Goal: Information Seeking & Learning: Learn about a topic

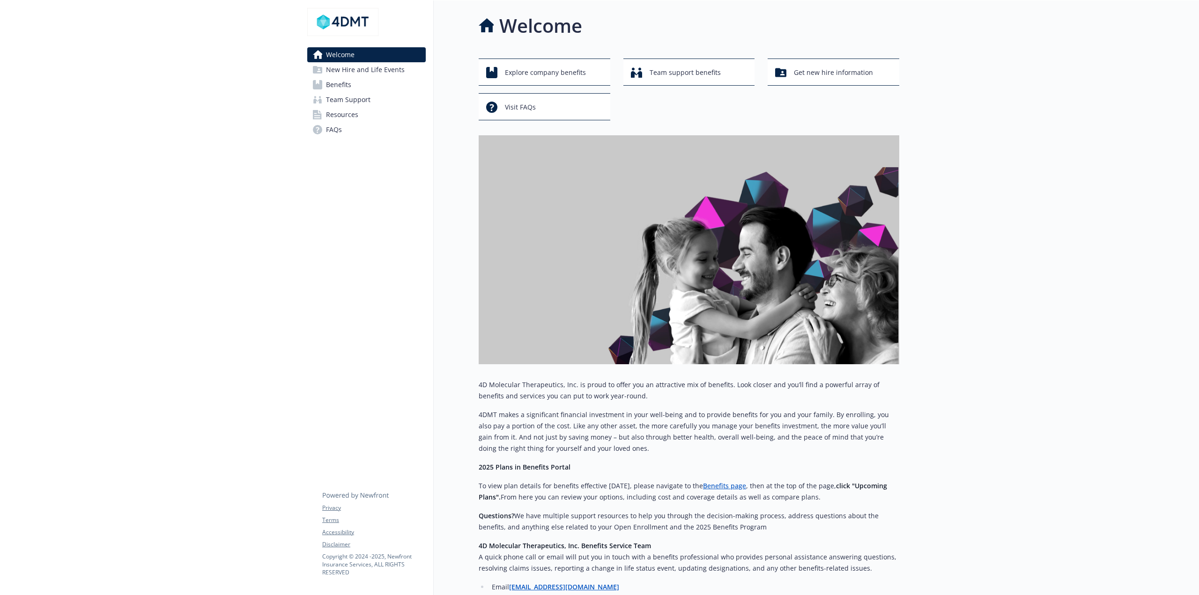
click at [349, 74] on span "New Hire and Life Events" at bounding box center [365, 69] width 79 height 15
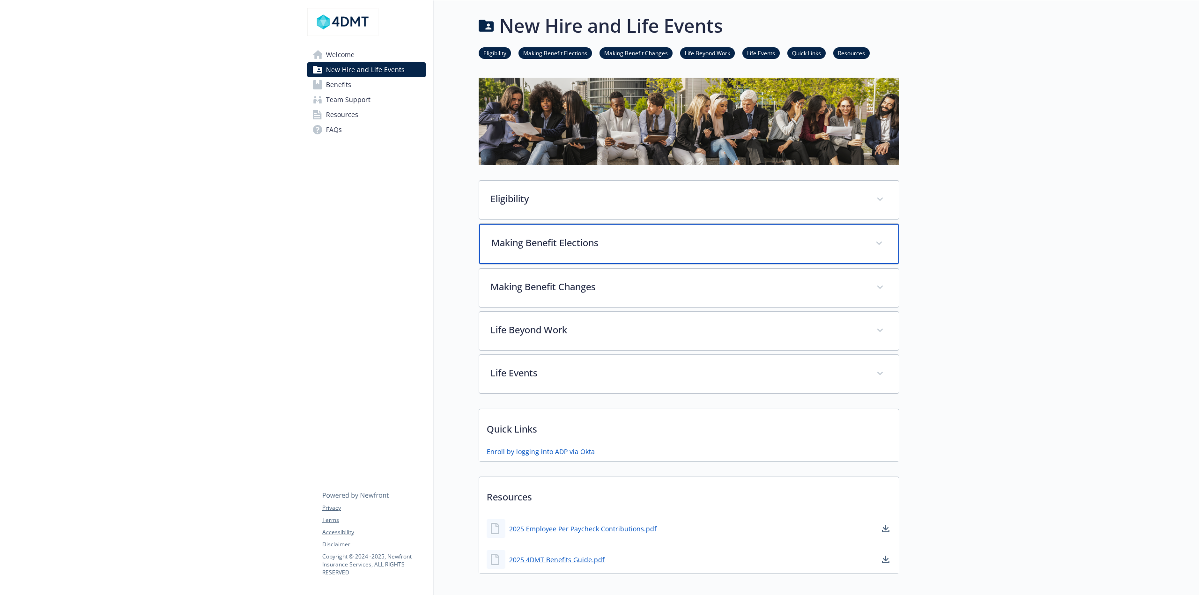
click at [530, 242] on p "Making Benefit Elections" at bounding box center [677, 243] width 373 height 14
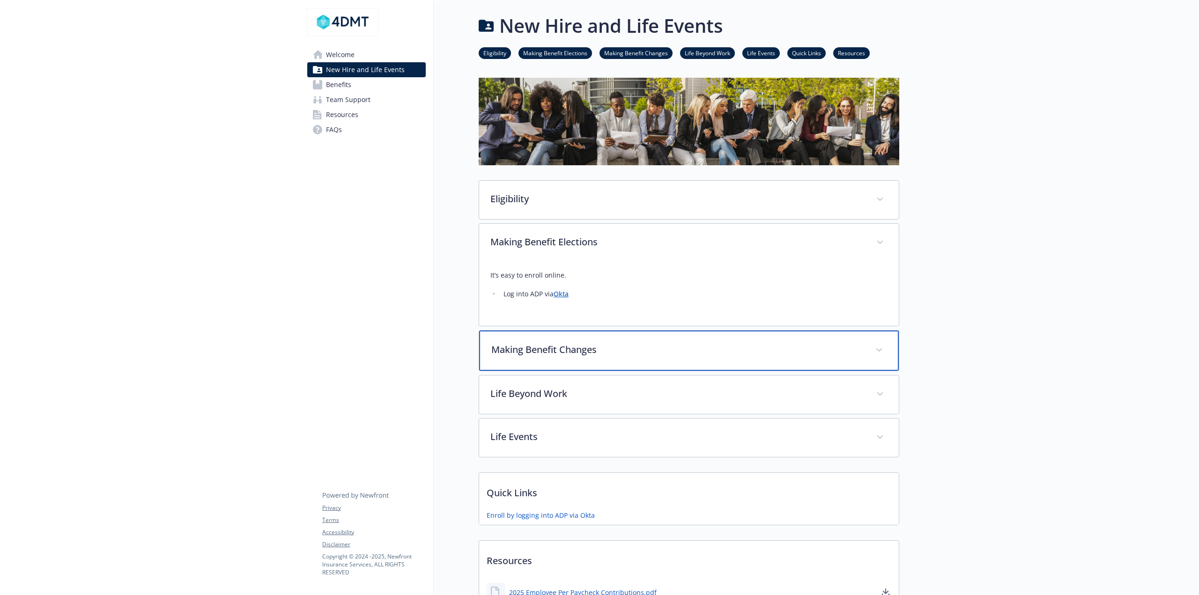
click at [514, 345] on p "Making Benefit Changes" at bounding box center [677, 350] width 373 height 14
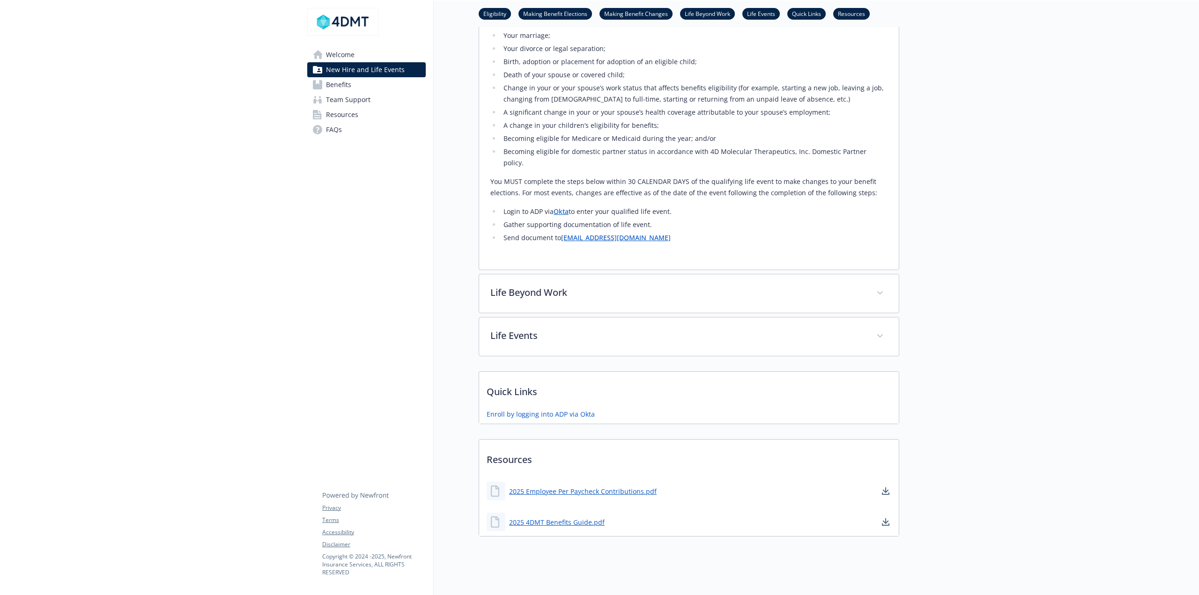
scroll to position [409, 0]
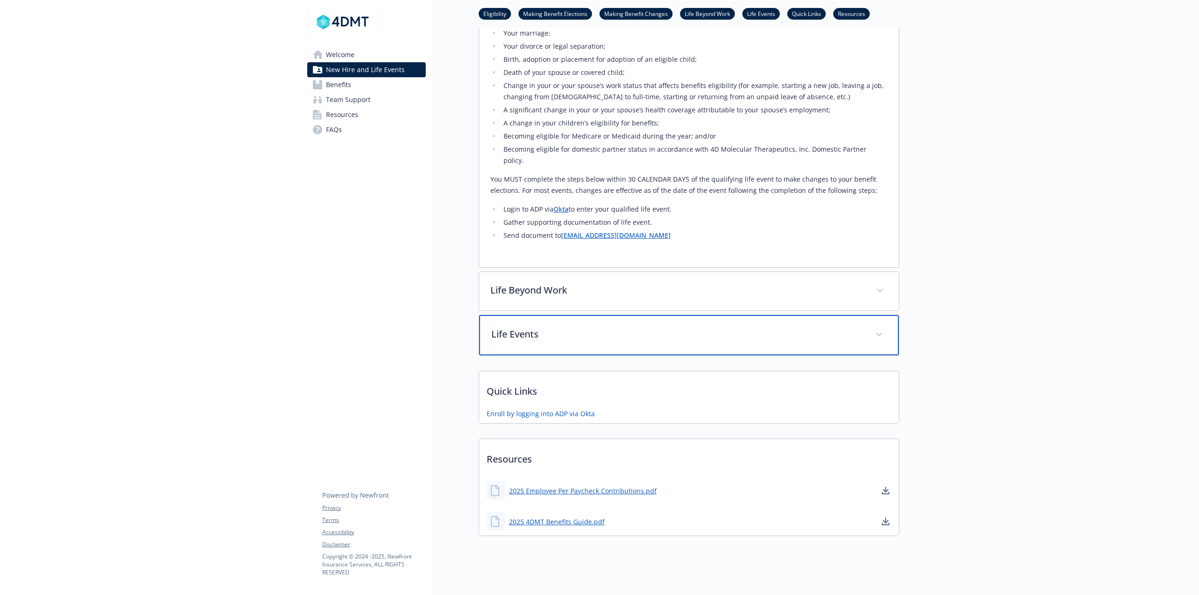
click at [524, 327] on p "Life Events" at bounding box center [677, 334] width 373 height 14
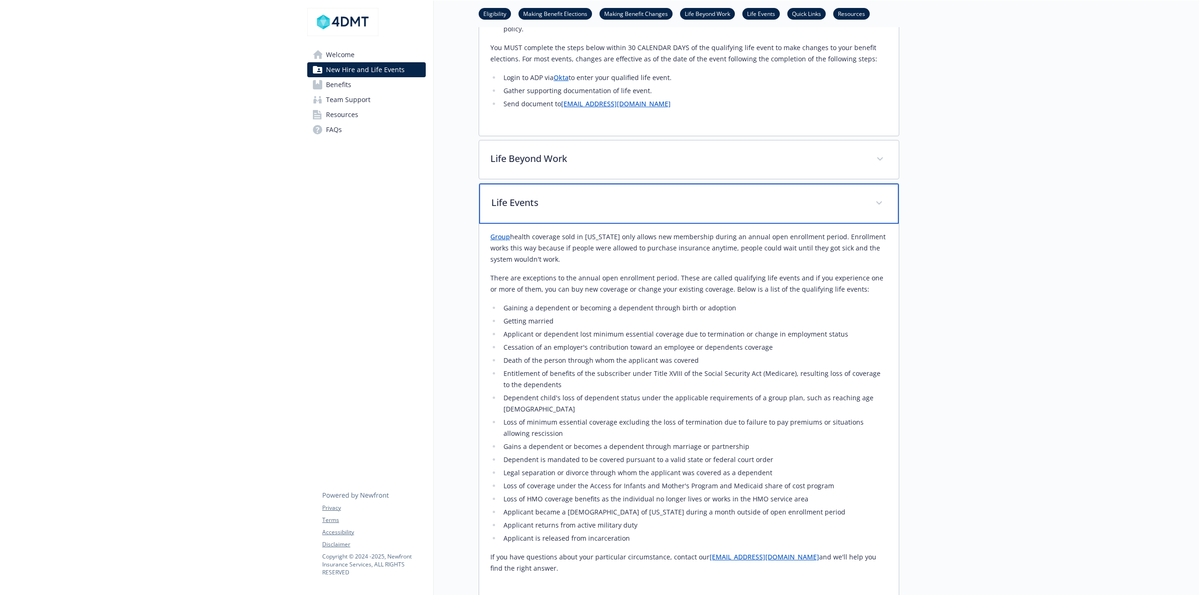
scroll to position [550, 0]
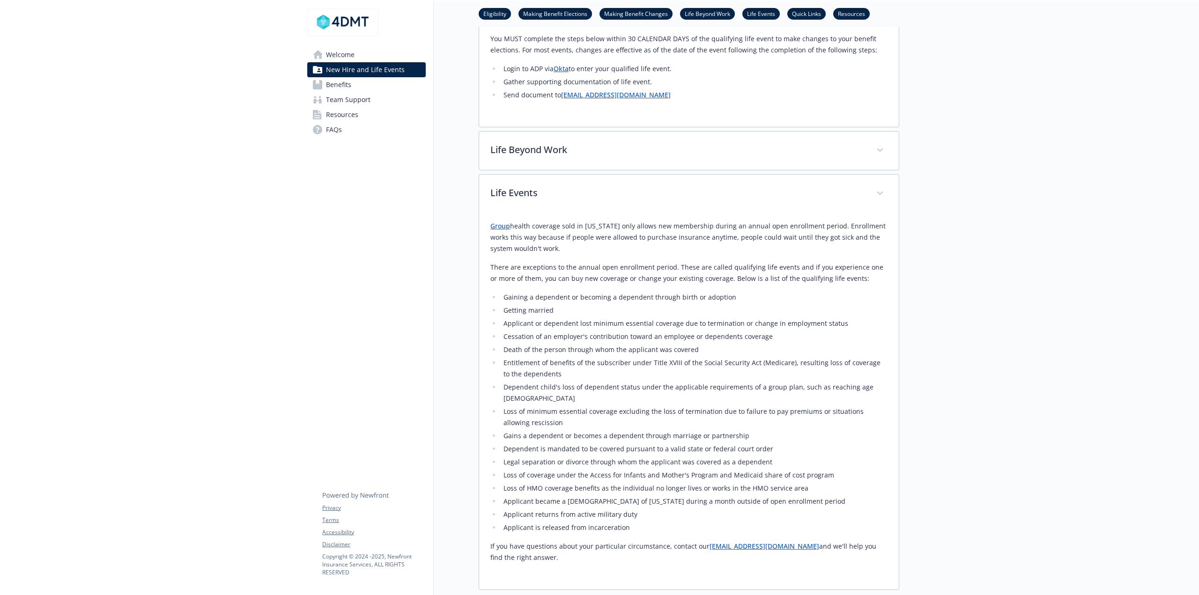
click at [344, 84] on span "Benefits" at bounding box center [338, 84] width 25 height 15
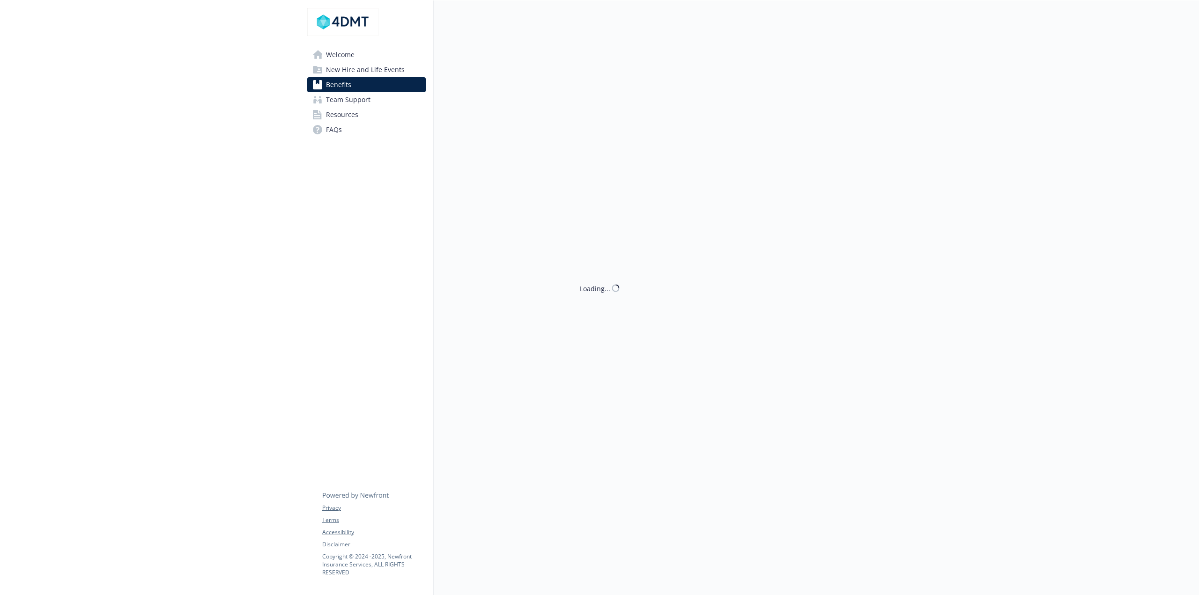
scroll to position [7, 0]
click at [344, 71] on span "New Hire and Life Events" at bounding box center [365, 69] width 79 height 15
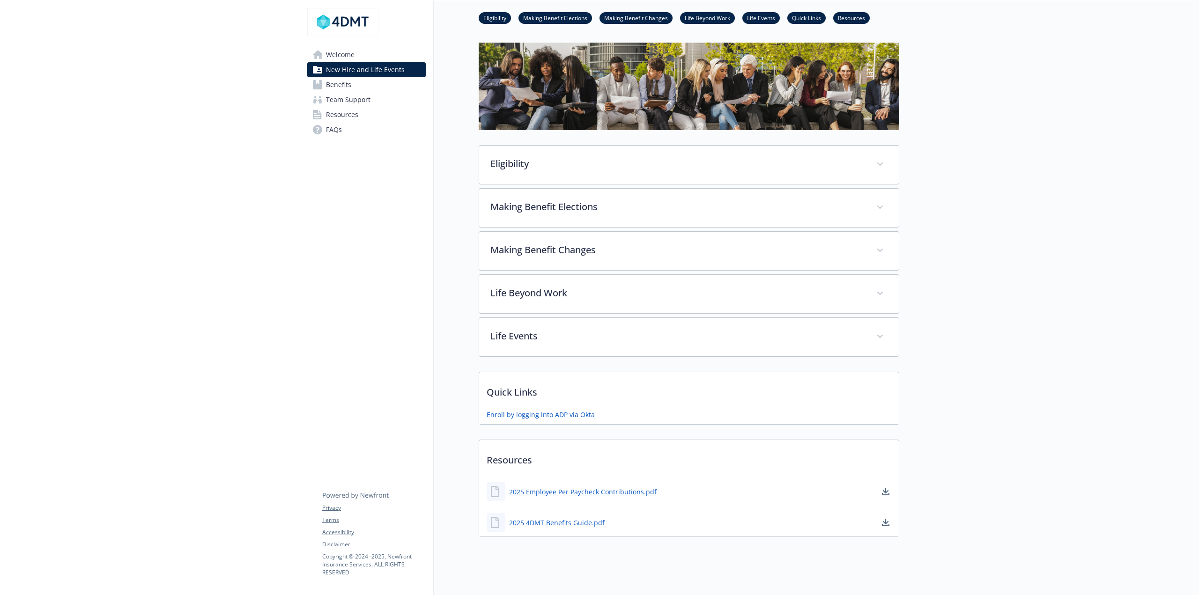
scroll to position [49, 0]
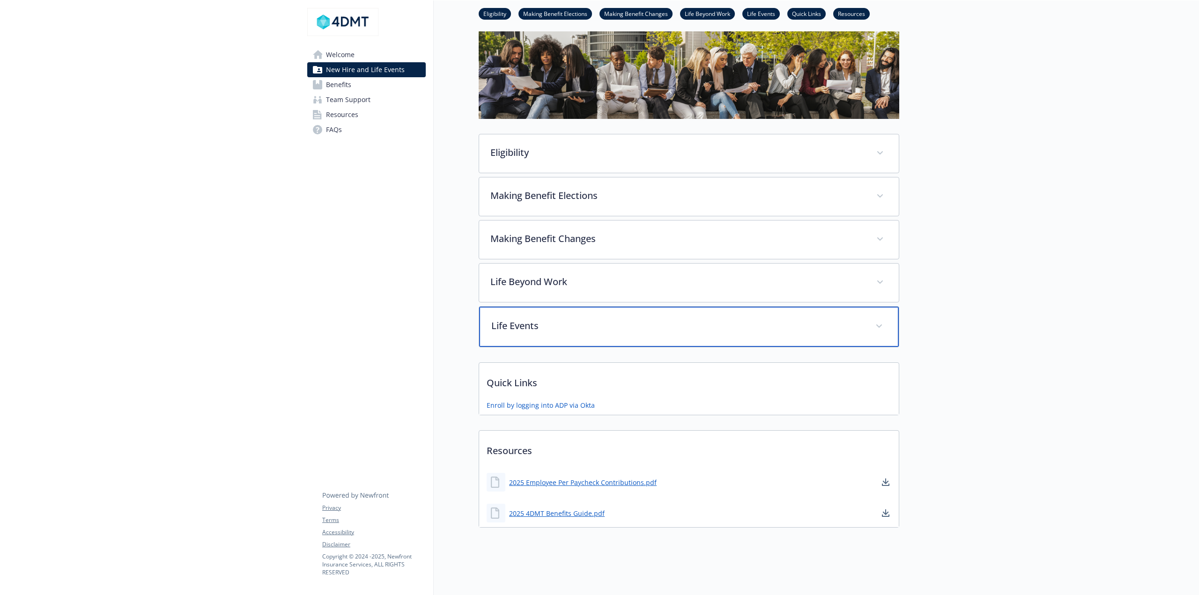
click at [512, 322] on p "Life Events" at bounding box center [677, 326] width 373 height 14
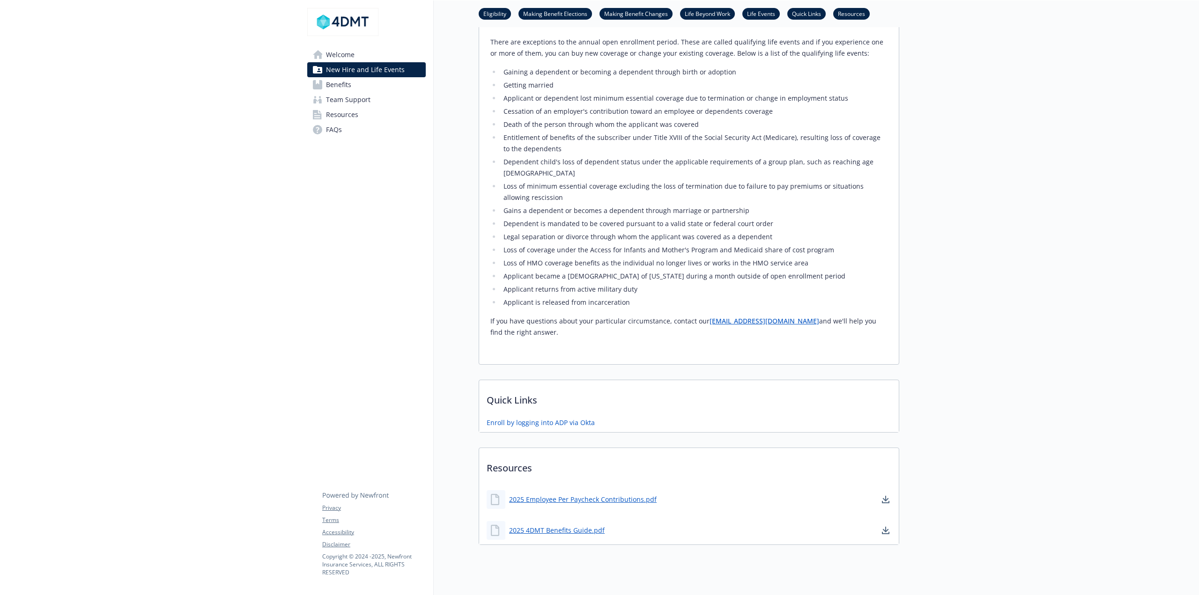
scroll to position [416, 0]
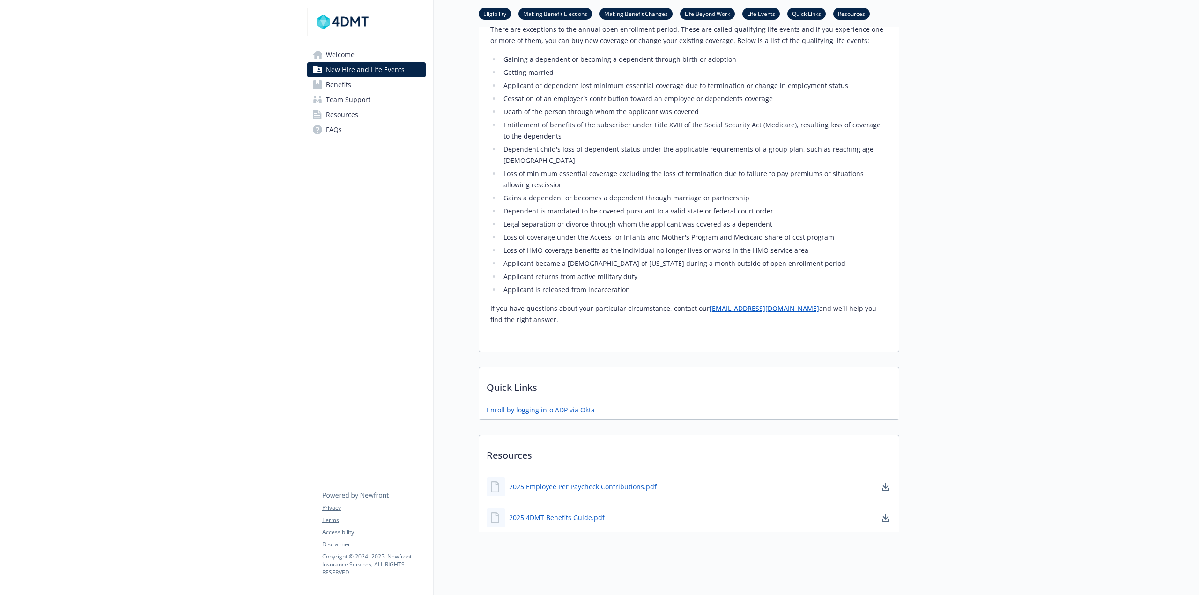
click at [350, 83] on span "Benefits" at bounding box center [338, 84] width 25 height 15
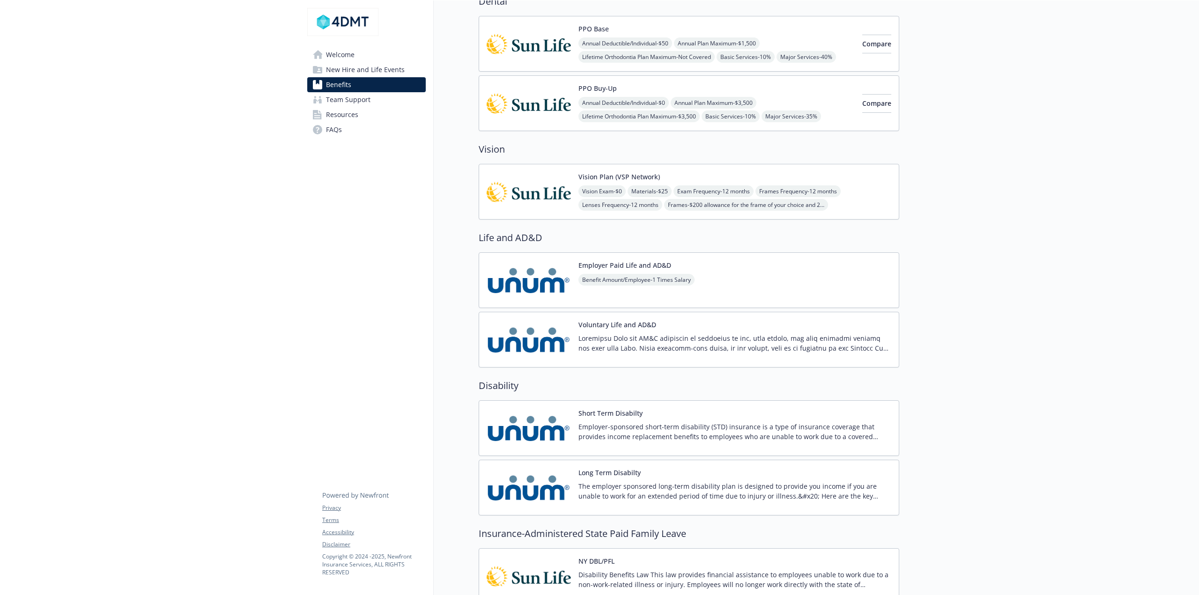
click at [351, 101] on span "Team Support" at bounding box center [348, 99] width 45 height 15
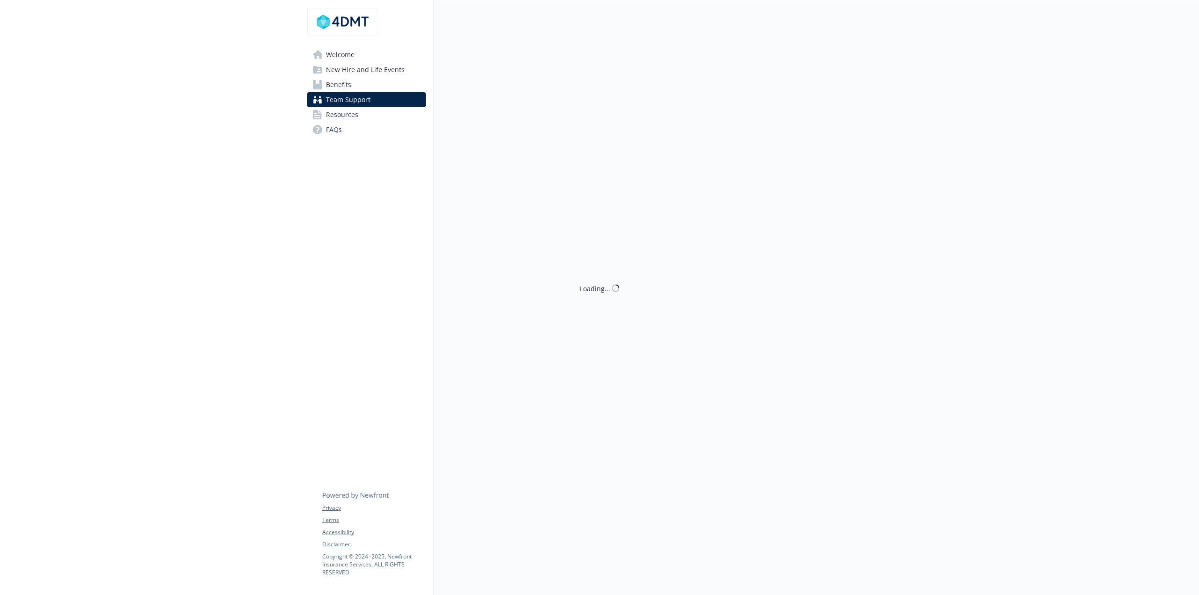
scroll to position [7, 0]
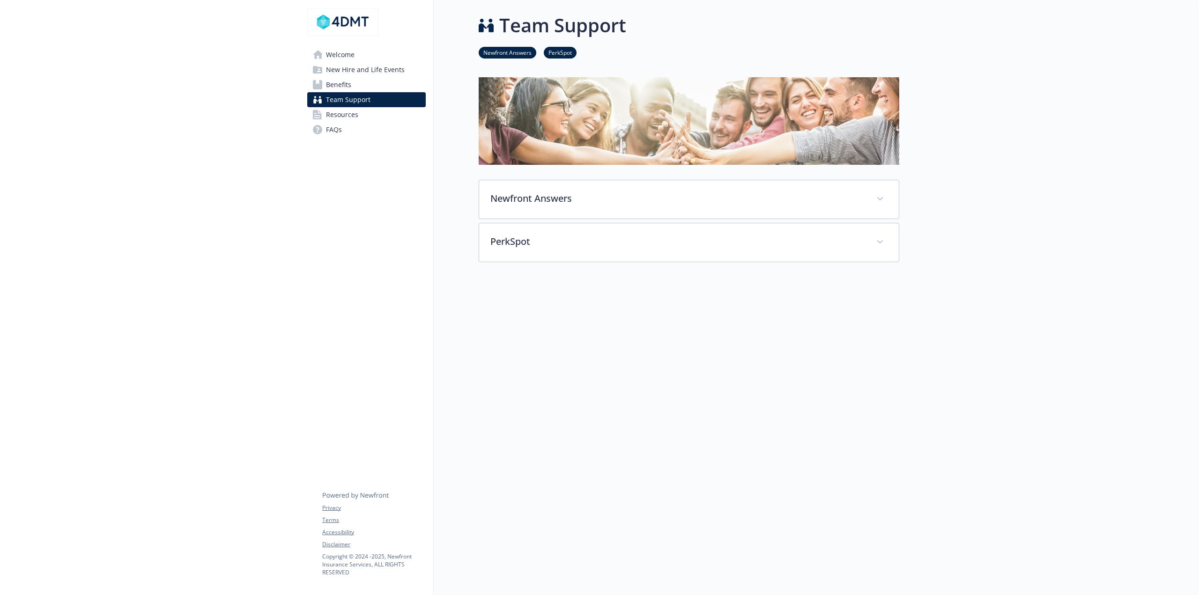
click at [350, 116] on span "Resources" at bounding box center [342, 114] width 32 height 15
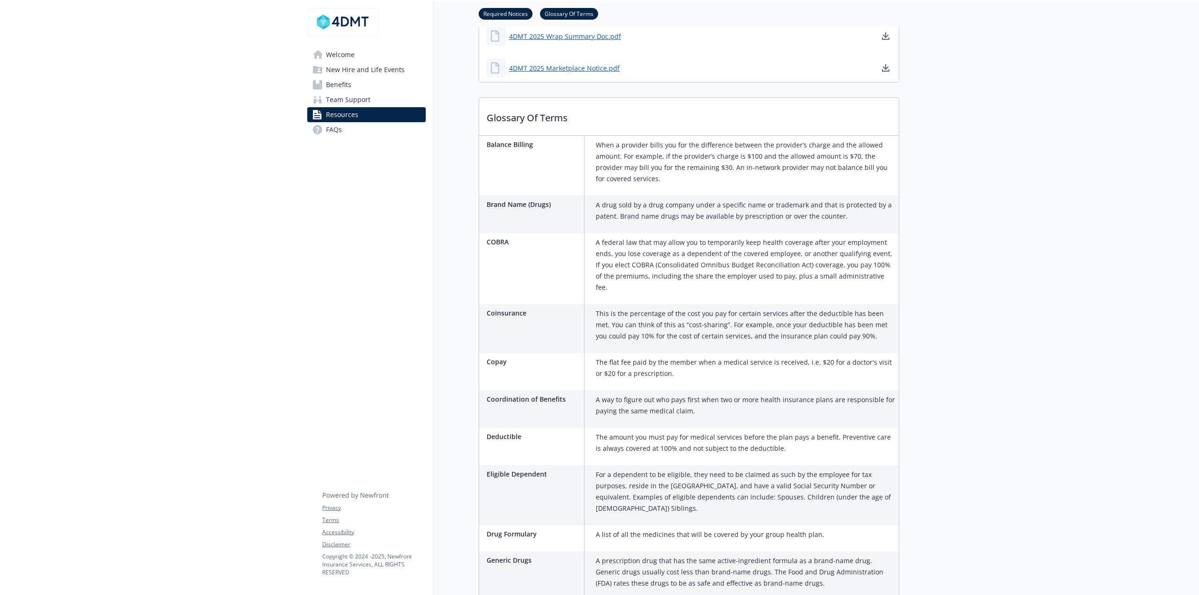
scroll to position [335, 0]
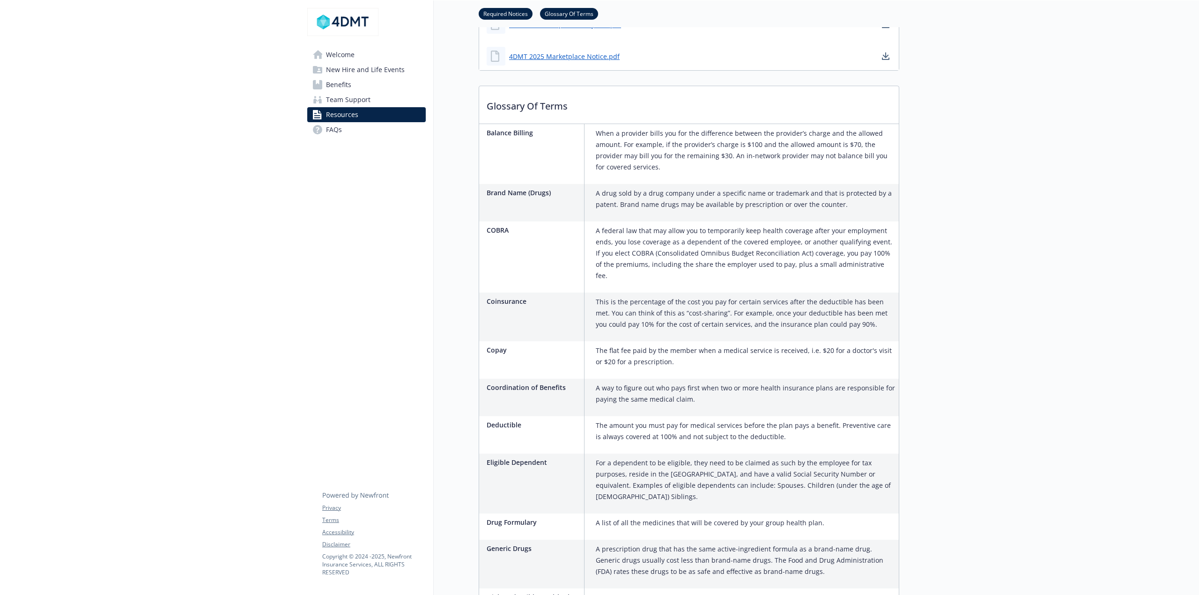
click at [331, 130] on span "FAQs" at bounding box center [334, 129] width 16 height 15
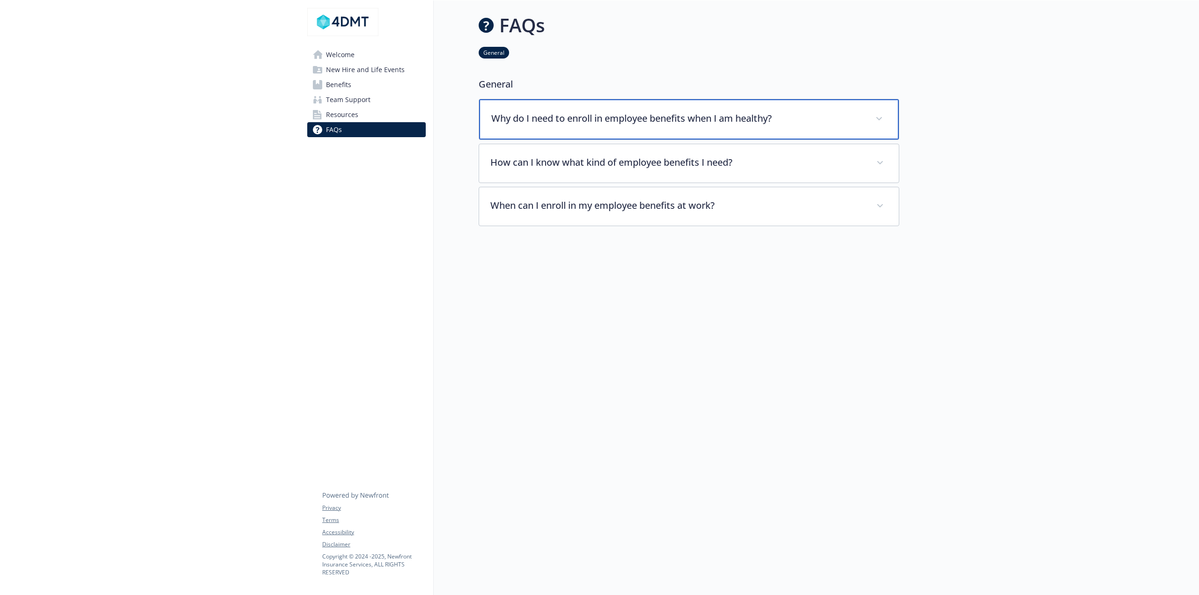
click at [572, 112] on p "Why do I need to enroll in employee benefits when I am healthy?" at bounding box center [677, 119] width 373 height 14
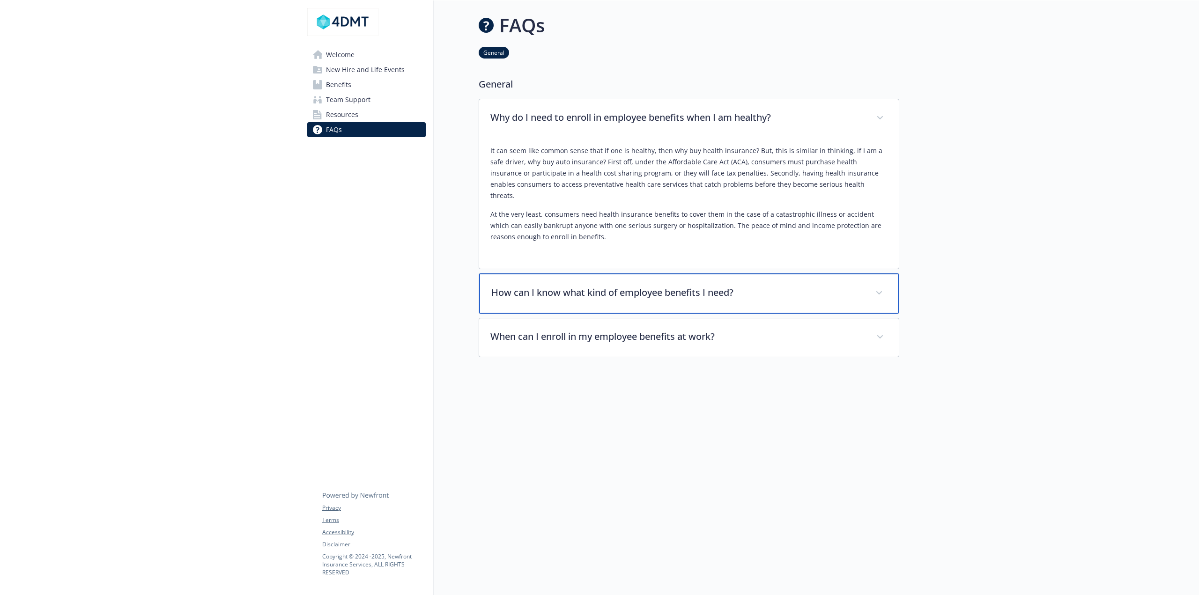
click at [561, 286] on p "How can I know what kind of employee benefits I need?" at bounding box center [677, 293] width 373 height 14
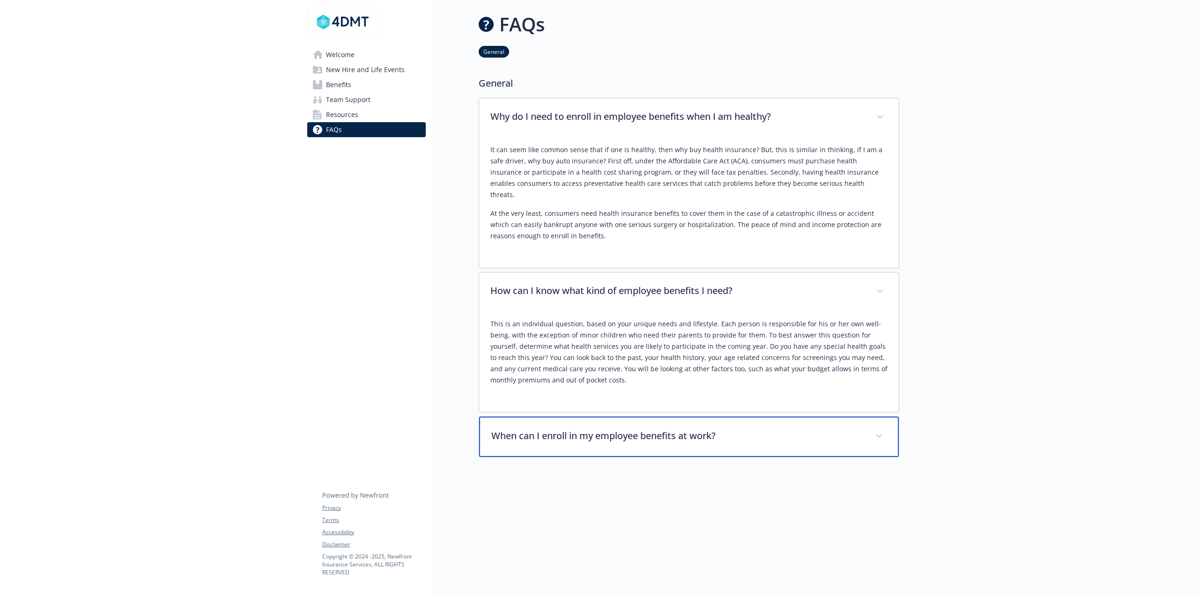
click at [616, 428] on div "When can I enroll in my employee benefits at work?" at bounding box center [689, 437] width 420 height 40
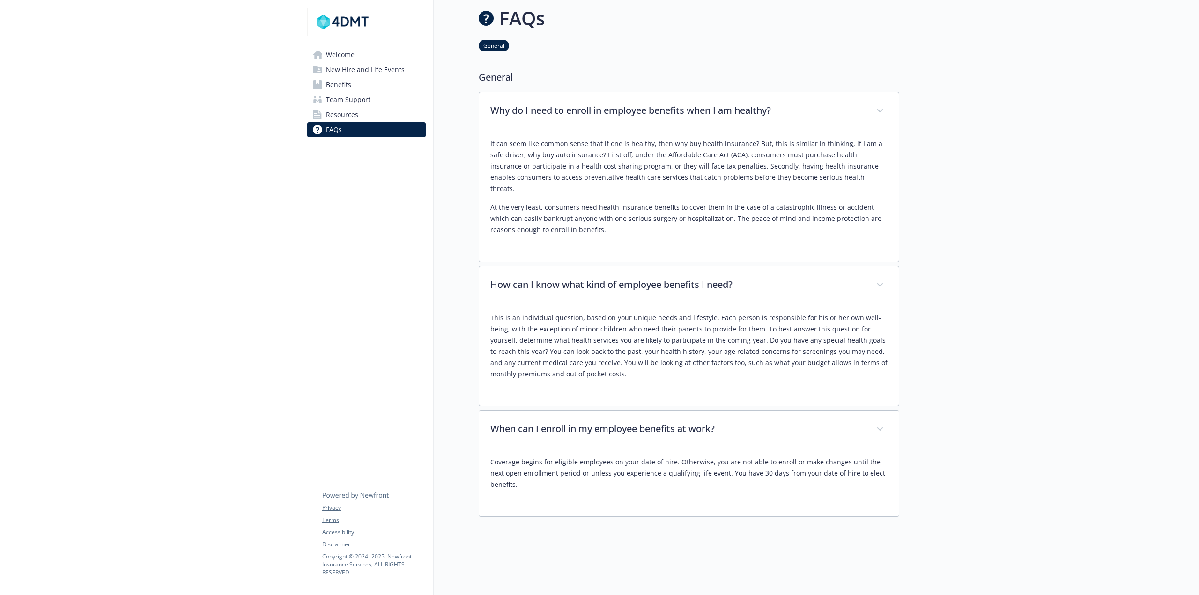
drag, startPoint x: 289, startPoint y: 193, endPoint x: 202, endPoint y: 4, distance: 208.0
click at [287, 193] on div at bounding box center [150, 324] width 300 height 662
